Goal: Check status: Check status

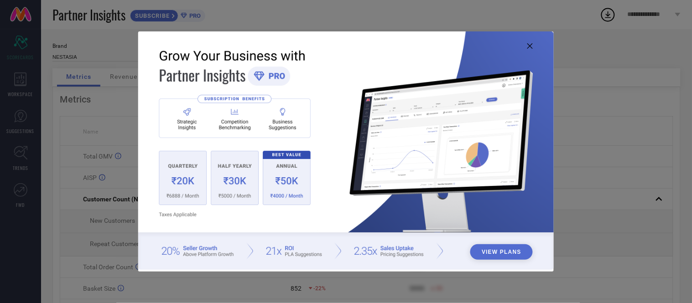
click at [534, 43] on img at bounding box center [345, 150] width 415 height 239
click at [528, 43] on icon at bounding box center [529, 45] width 5 height 5
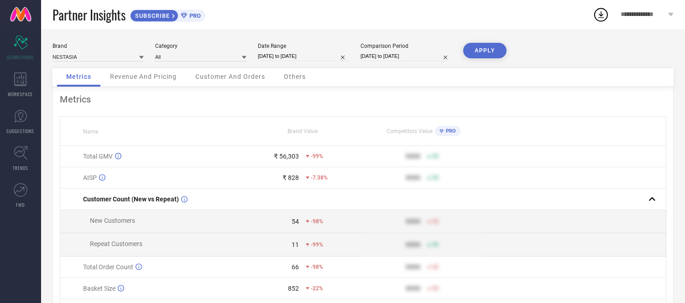
select select "8"
select select "2025"
select select "9"
select select "2025"
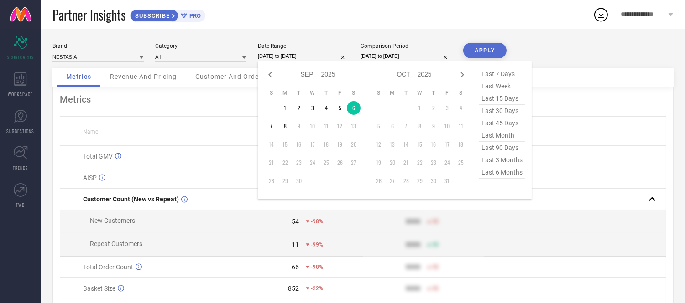
click at [325, 53] on input "[DATE] to [DATE]" at bounding box center [303, 57] width 91 height 10
click at [271, 124] on td "7" at bounding box center [272, 127] width 14 height 14
type input "[DATE] to [DATE]"
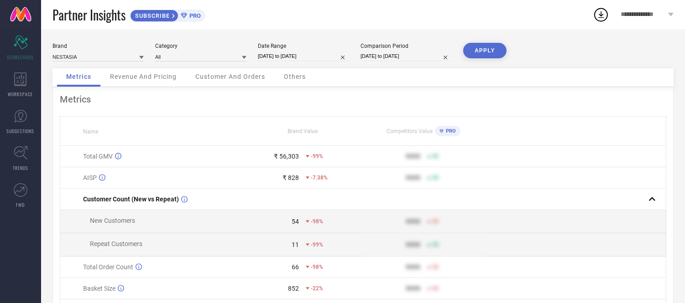
click at [485, 44] on button "APPLY" at bounding box center [484, 51] width 43 height 16
click at [295, 74] on span "Others" at bounding box center [295, 76] width 22 height 7
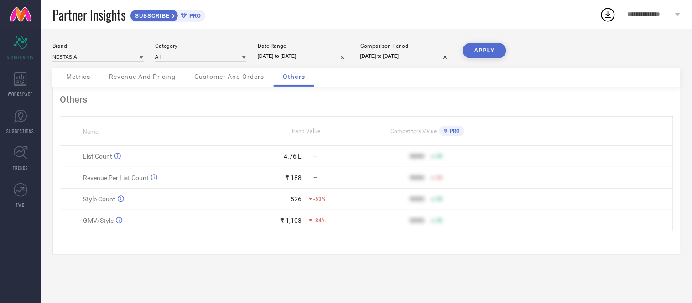
click at [323, 58] on input "[DATE] to [DATE]" at bounding box center [303, 57] width 91 height 10
select select "8"
select select "2025"
select select "9"
select select "2025"
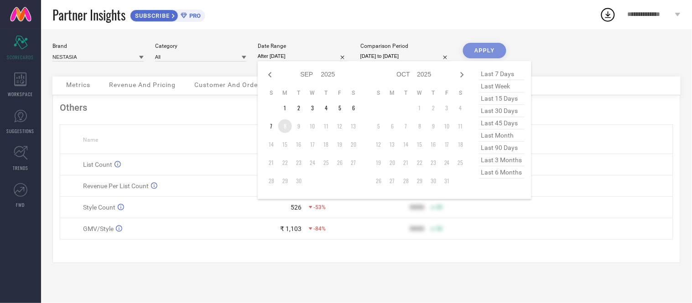
click at [282, 124] on td "8" at bounding box center [285, 127] width 14 height 14
type input "[DATE] to [DATE]"
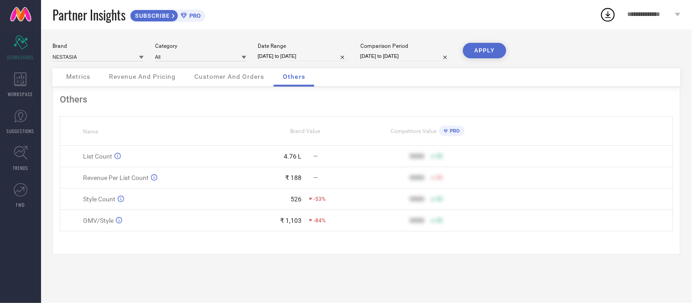
click at [493, 51] on button "APPLY" at bounding box center [484, 51] width 43 height 16
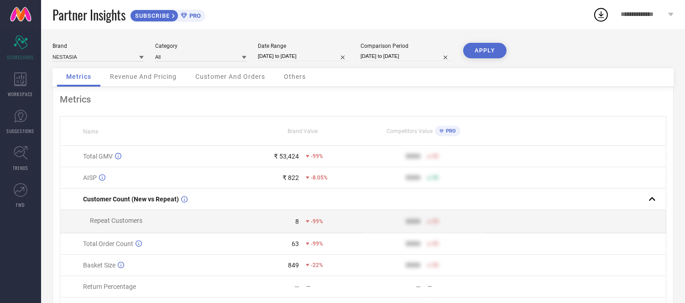
click at [289, 76] on span "Others" at bounding box center [295, 76] width 22 height 7
